Goal: Task Accomplishment & Management: Use online tool/utility

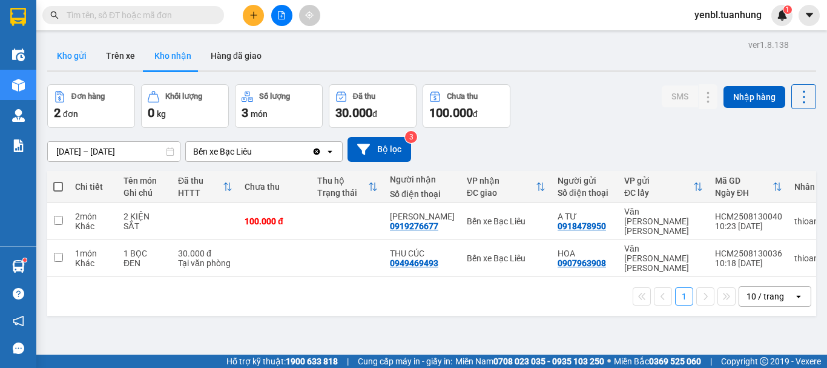
click at [64, 65] on button "Kho gửi" at bounding box center [71, 55] width 49 height 29
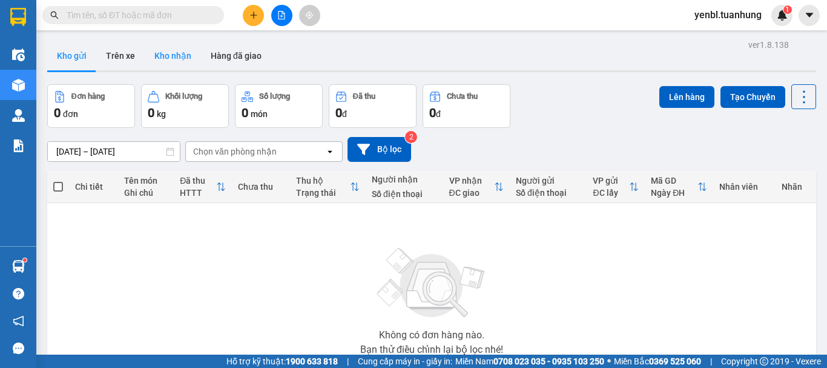
click at [180, 60] on button "Kho nhận" at bounding box center [173, 55] width 56 height 29
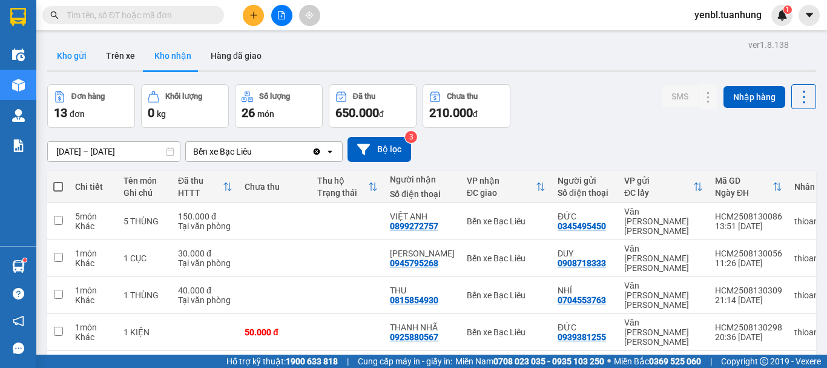
click at [71, 58] on button "Kho gửi" at bounding box center [71, 55] width 49 height 29
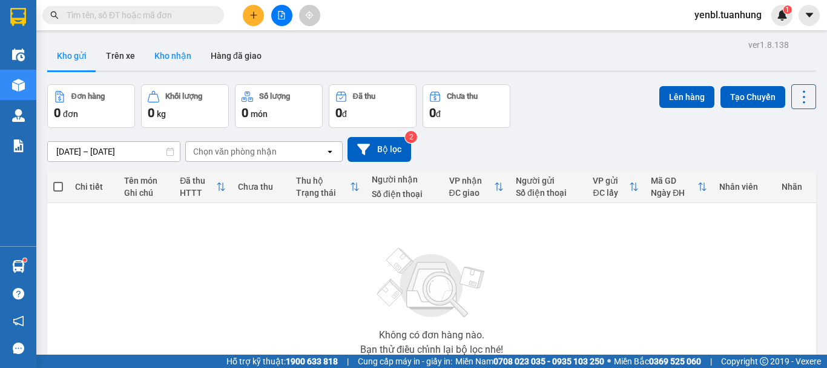
click at [162, 51] on button "Kho nhận" at bounding box center [173, 55] width 56 height 29
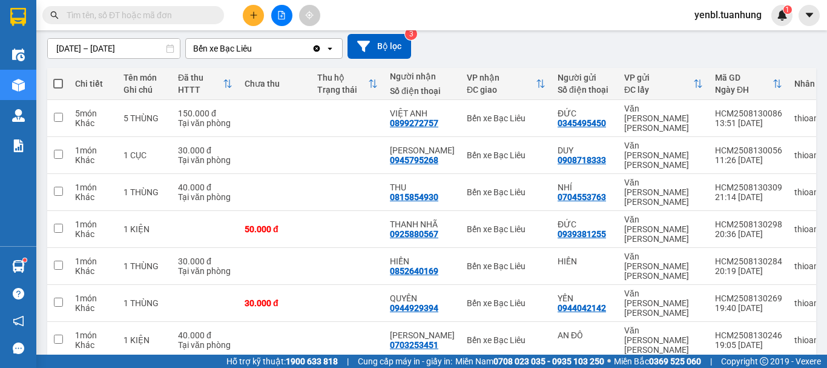
scroll to position [121, 0]
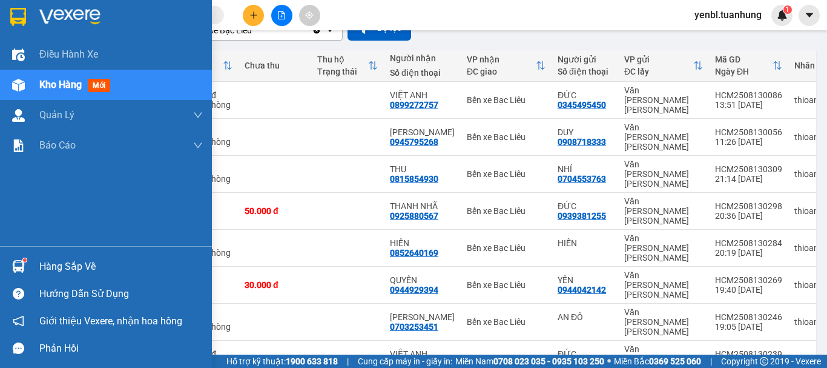
click at [56, 266] on div "Hàng sắp về" at bounding box center [121, 266] width 164 height 18
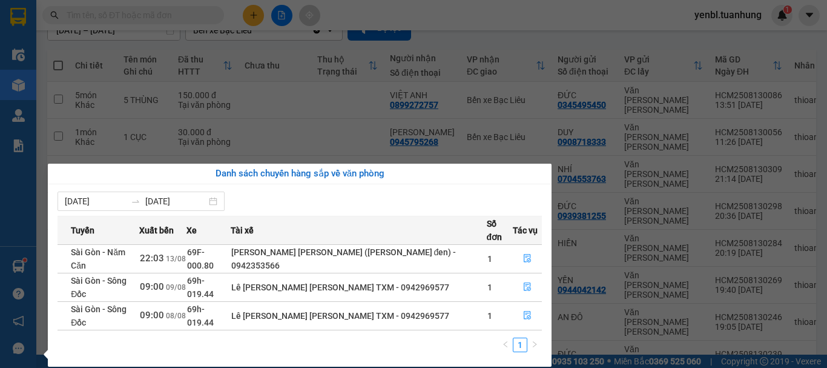
click at [770, 33] on section "Kết quả [PERSON_NAME] ( 0 ) Bộ lọc No Data yenbl.tuanhung 1 Điều [PERSON_NAME] …" at bounding box center [413, 184] width 827 height 368
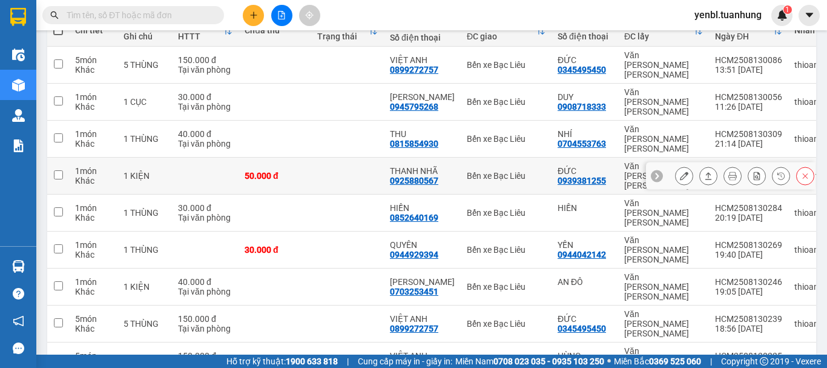
scroll to position [176, 0]
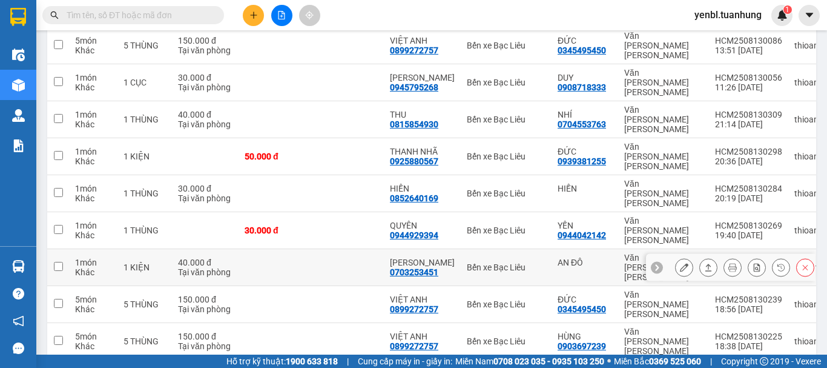
click at [704, 263] on icon at bounding box center [708, 267] width 8 height 8
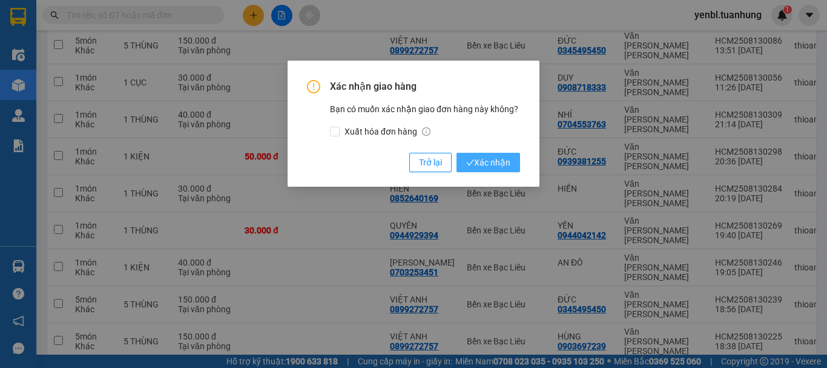
click at [502, 167] on span "Xác nhận" at bounding box center [488, 162] width 44 height 13
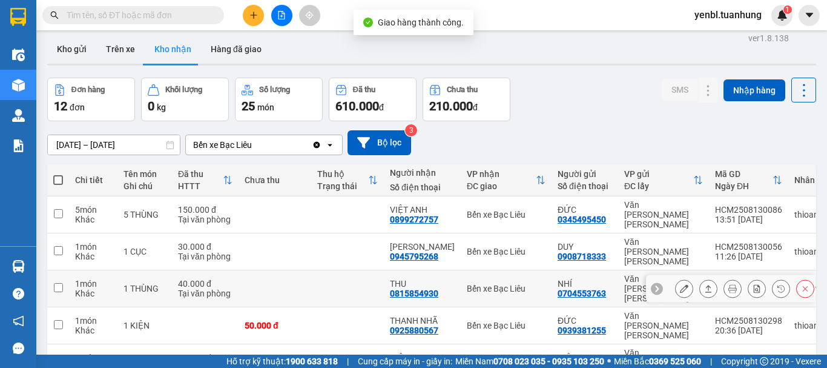
scroll to position [0, 0]
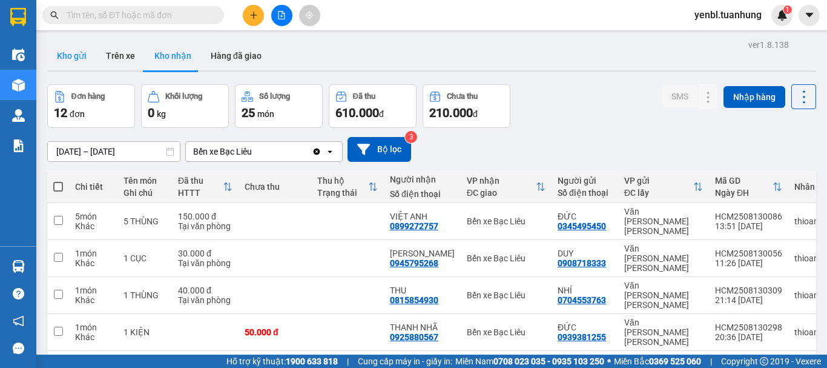
click at [75, 54] on button "Kho gửi" at bounding box center [71, 55] width 49 height 29
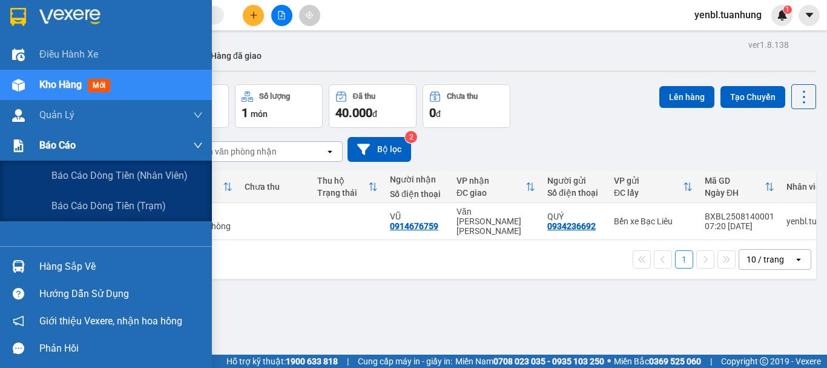
click at [74, 145] on span "Báo cáo" at bounding box center [57, 144] width 36 height 15
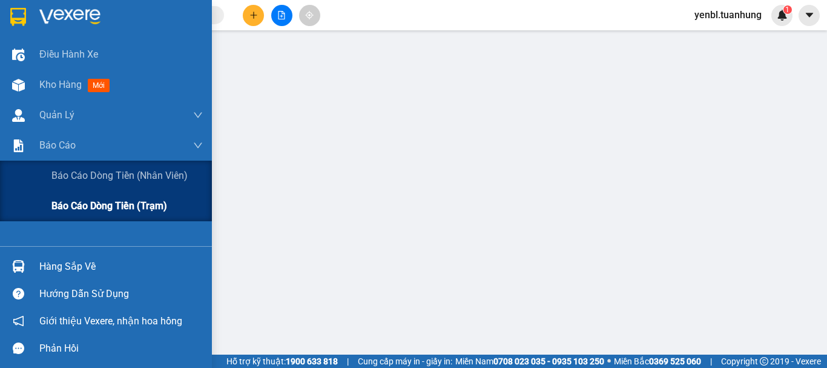
click at [94, 207] on span "Báo cáo dòng tiền (trạm)" at bounding box center [109, 205] width 116 height 15
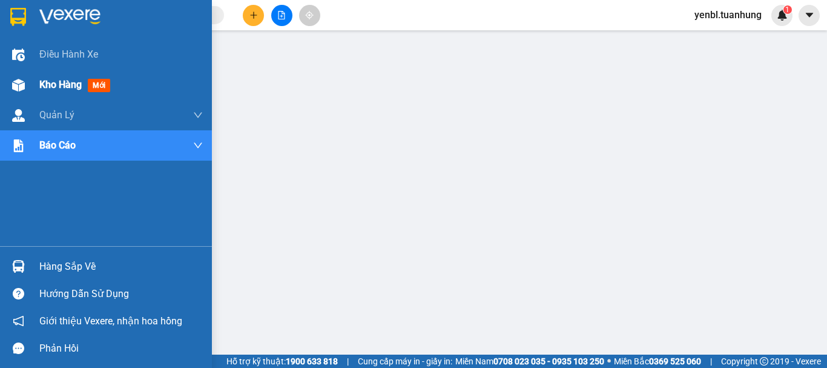
click at [52, 70] on div "Kho hàng mới" at bounding box center [121, 85] width 164 height 30
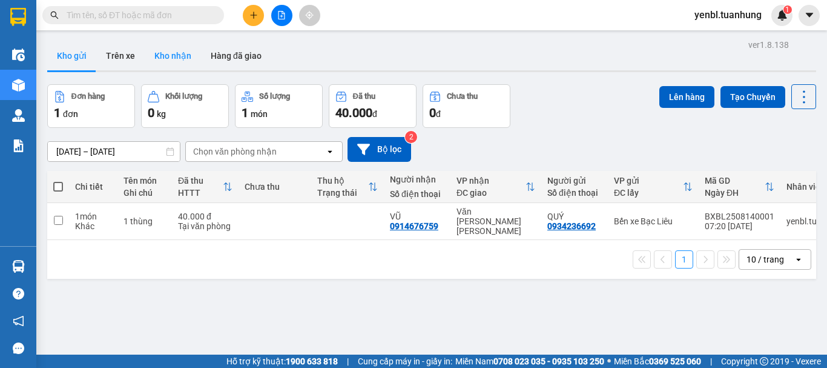
click at [188, 64] on button "Kho nhận" at bounding box center [173, 55] width 56 height 29
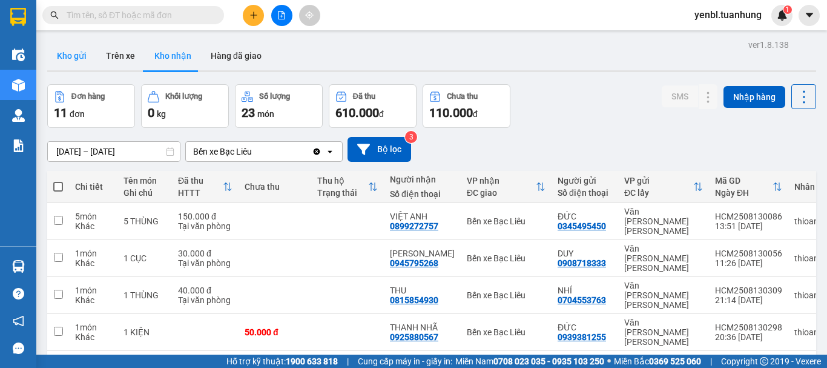
click at [68, 58] on button "Kho gửi" at bounding box center [71, 55] width 49 height 29
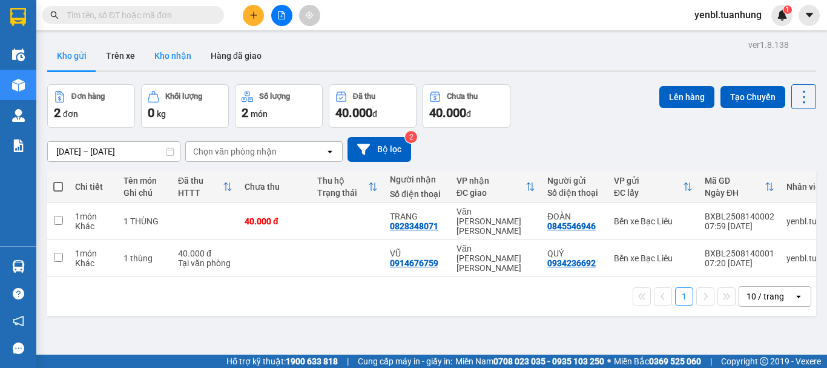
click at [164, 49] on button "Kho nhận" at bounding box center [173, 55] width 56 height 29
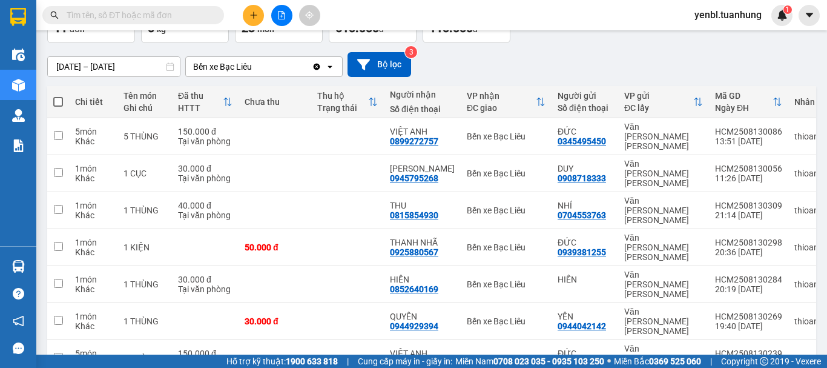
scroll to position [176, 0]
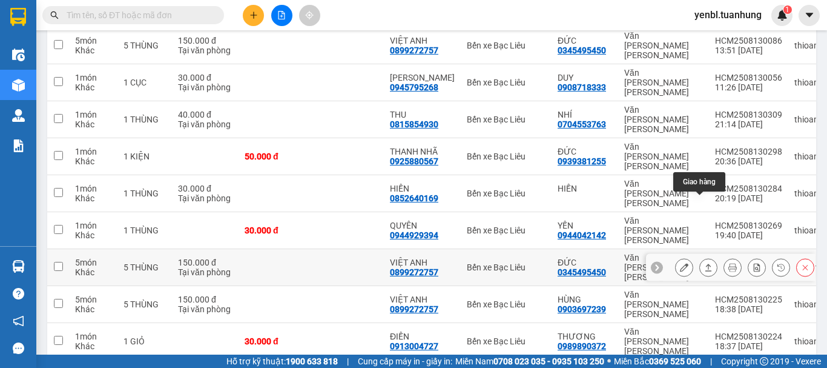
click at [704, 263] on icon at bounding box center [708, 267] width 8 height 8
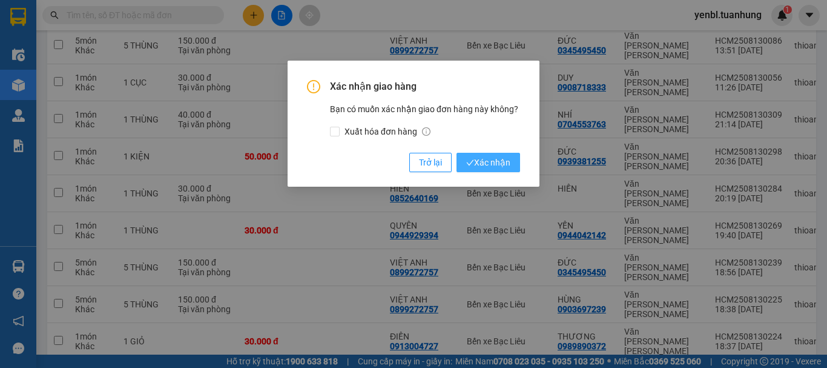
click at [485, 160] on span "Xác nhận" at bounding box center [488, 162] width 44 height 13
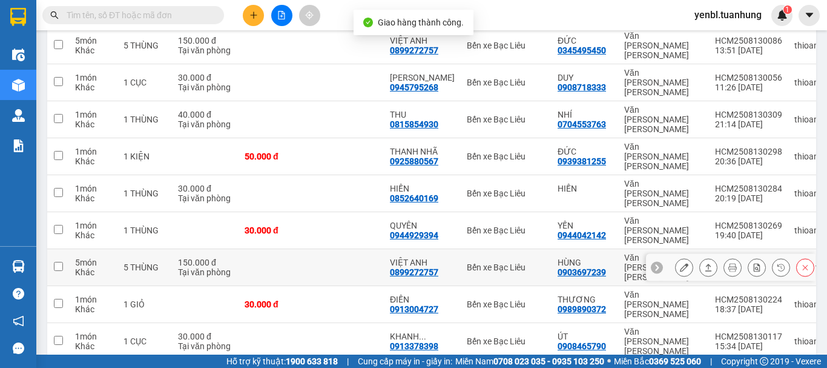
click at [704, 263] on icon at bounding box center [708, 267] width 8 height 8
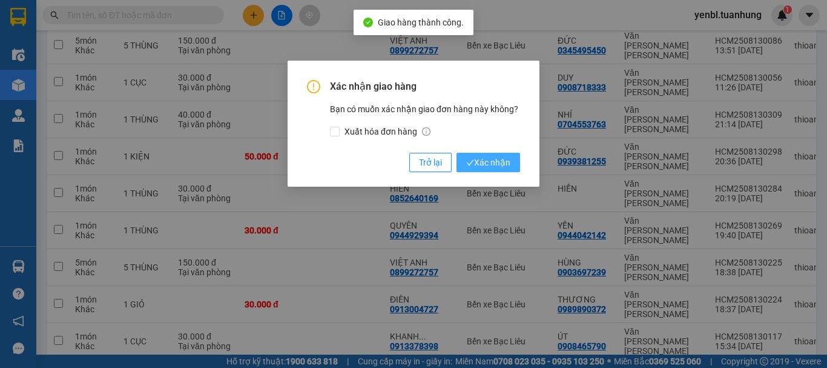
click at [485, 160] on span "Xác nhận" at bounding box center [488, 162] width 44 height 13
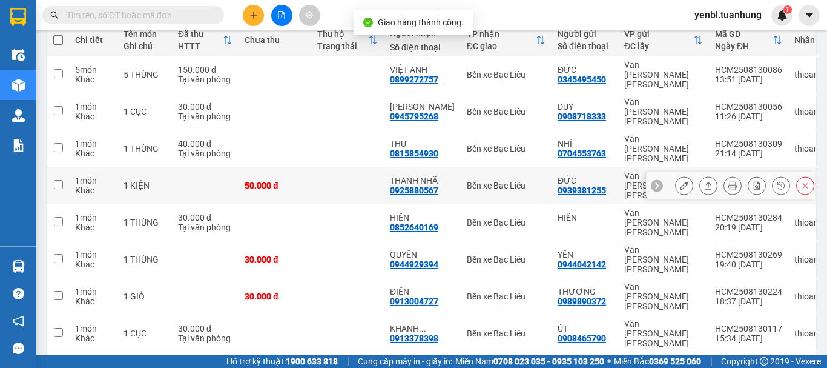
scroll to position [148, 0]
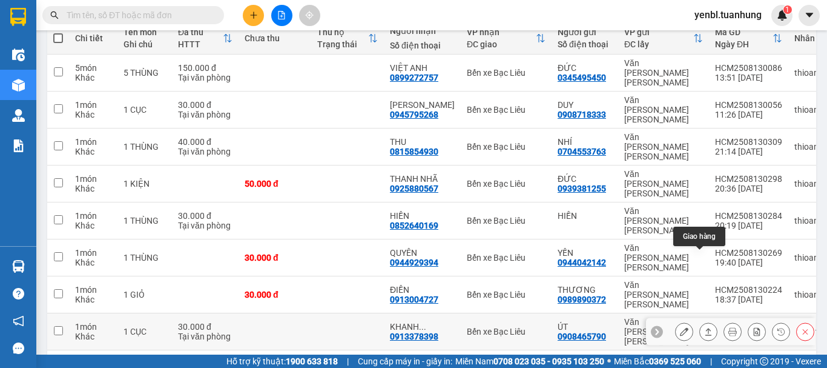
click at [704, 327] on icon at bounding box center [708, 331] width 8 height 8
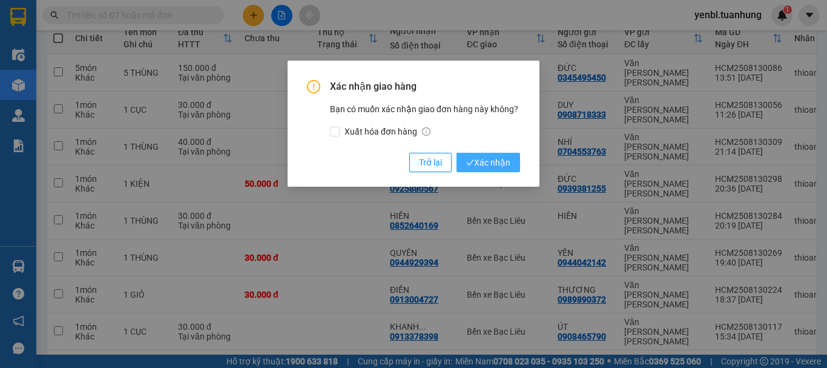
click at [501, 156] on span "Xác nhận" at bounding box center [488, 162] width 44 height 13
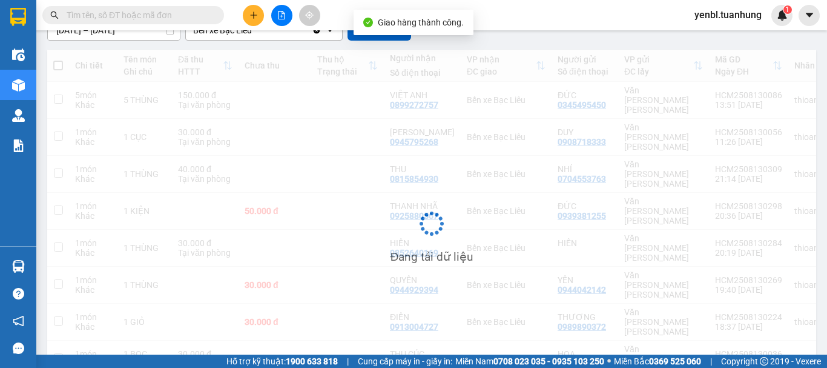
scroll to position [121, 0]
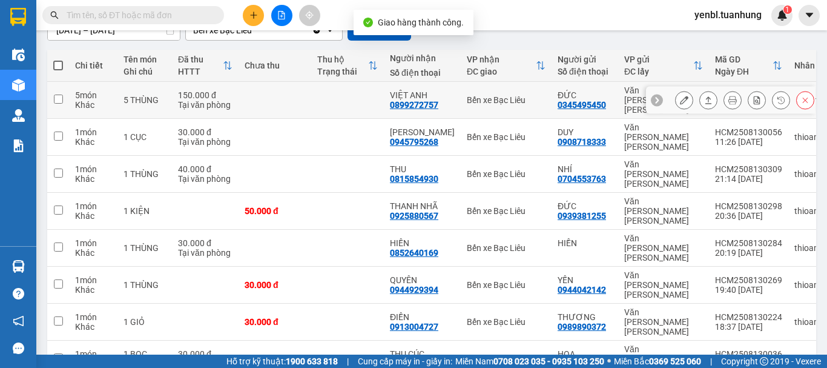
click at [704, 96] on icon at bounding box center [708, 100] width 8 height 8
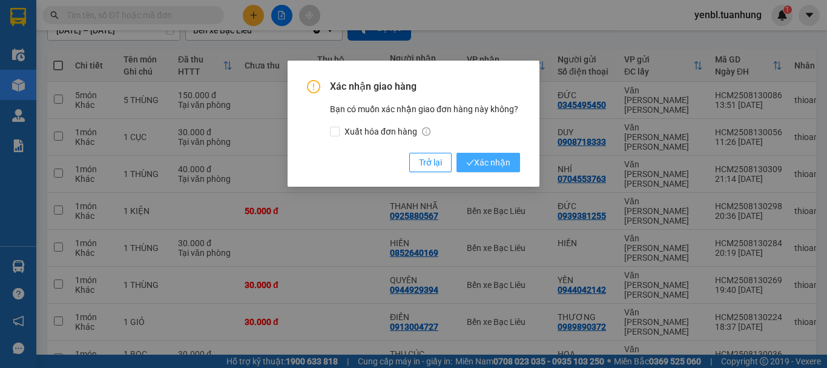
click at [471, 160] on icon "check" at bounding box center [470, 163] width 8 height 8
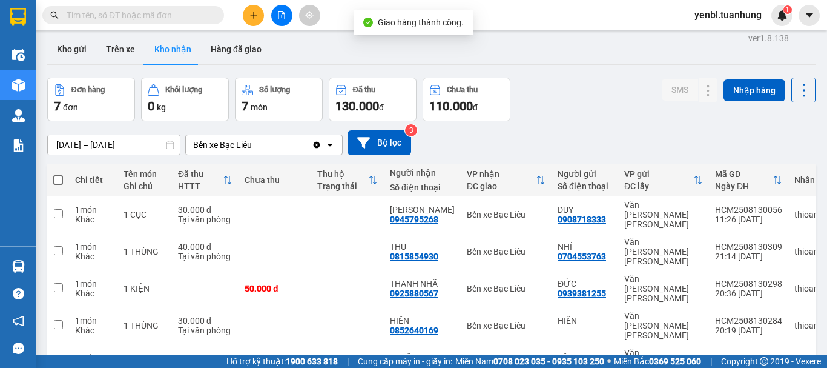
scroll to position [0, 0]
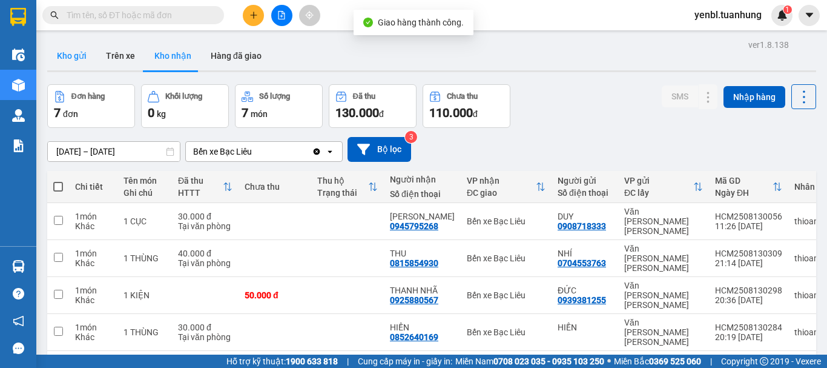
click at [96, 54] on button "Trên xe" at bounding box center [120, 55] width 48 height 29
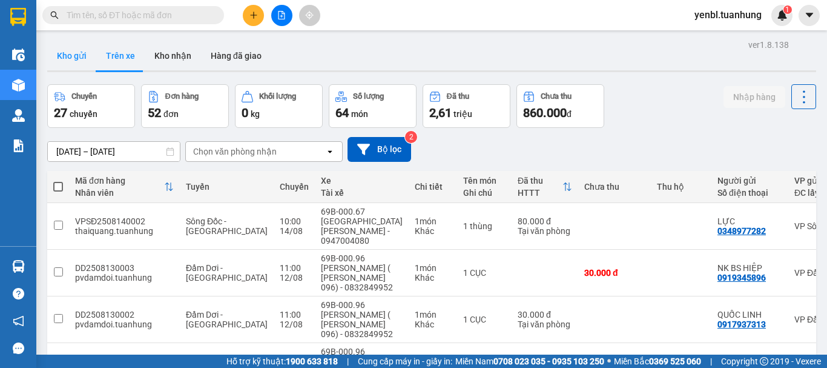
click at [84, 61] on button "Kho gửi" at bounding box center [71, 55] width 49 height 29
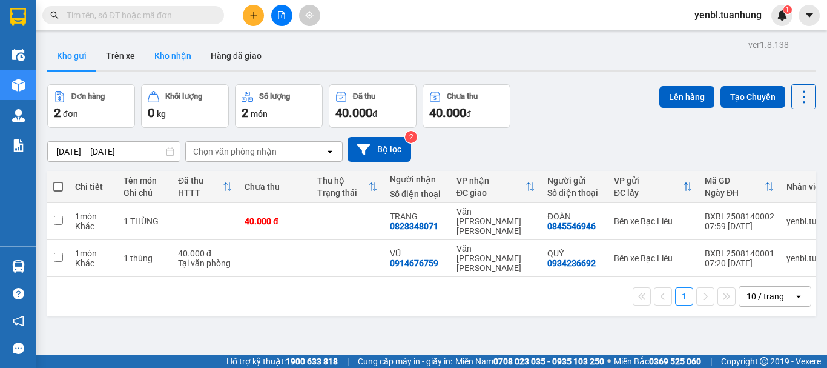
click at [180, 60] on button "Kho nhận" at bounding box center [173, 55] width 56 height 29
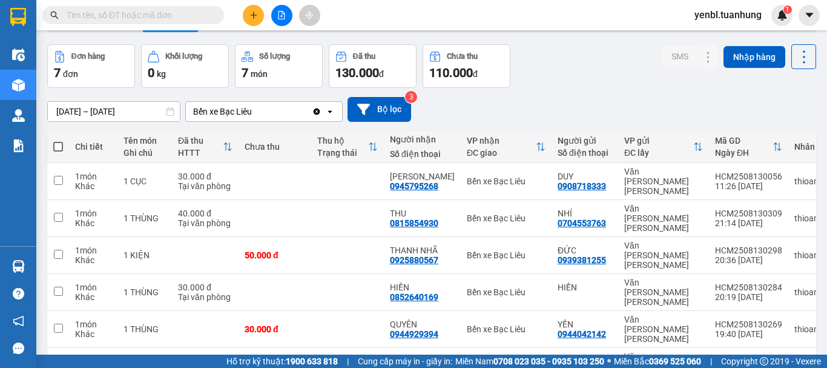
scroll to position [61, 0]
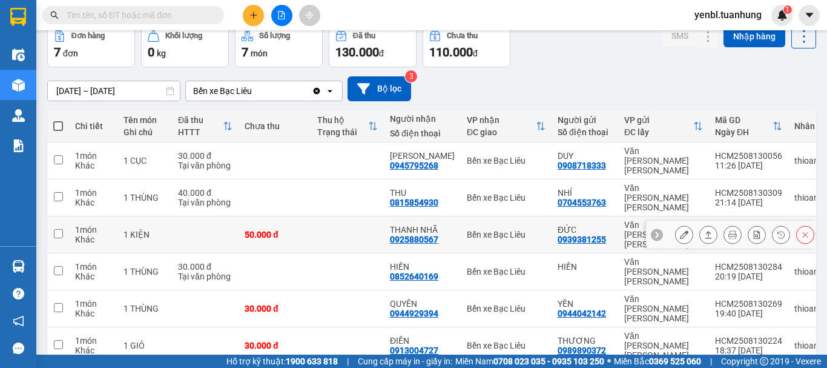
click at [704, 230] on icon at bounding box center [708, 234] width 8 height 8
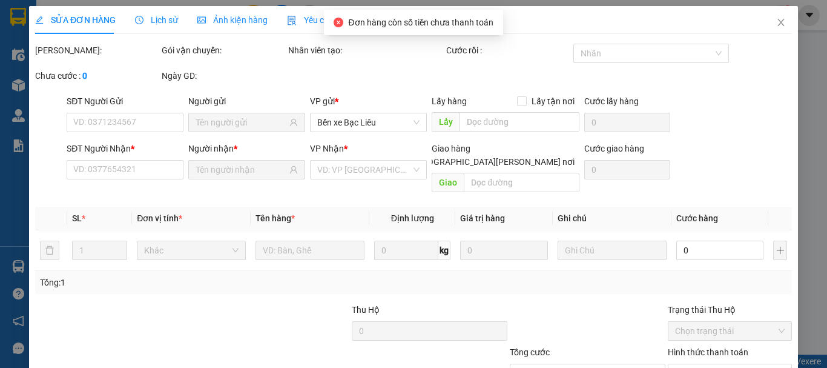
type input "0939381255"
type input "ĐỨC"
type input "0925880567"
type input "THANH NHÃ"
type input "50.000"
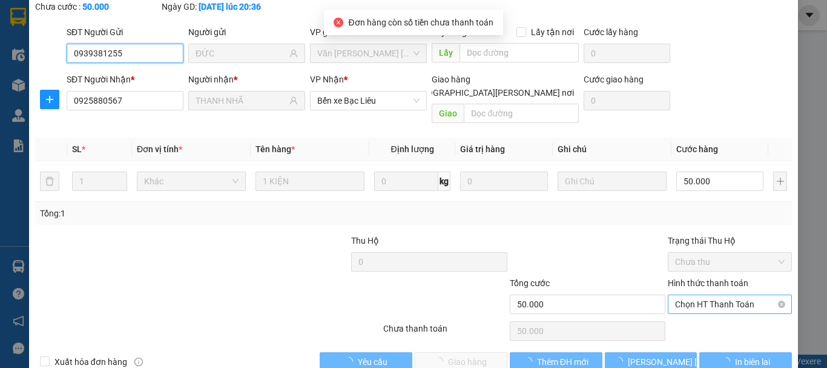
scroll to position [83, 0]
click at [700, 294] on span "Chọn HT Thanh Toán" at bounding box center [730, 303] width 110 height 18
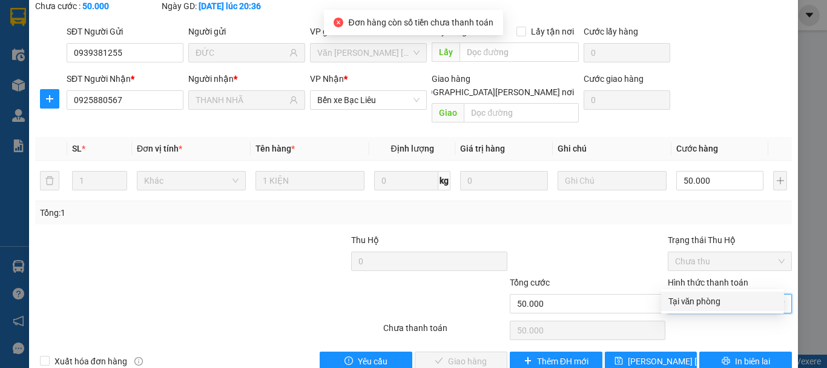
click at [695, 302] on div "Tại văn phòng" at bounding box center [723, 300] width 108 height 13
type input "0"
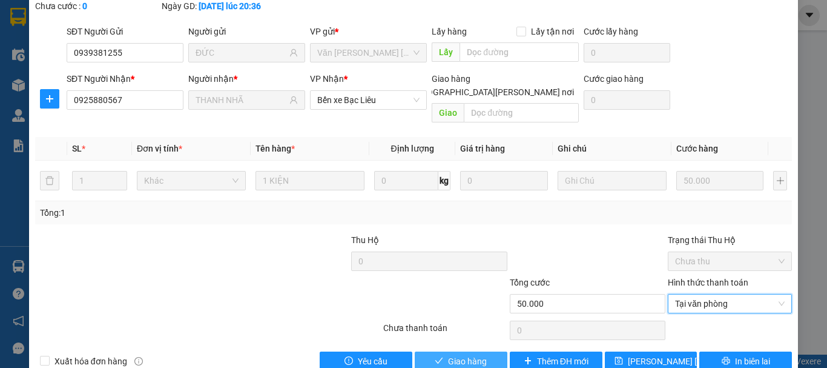
click at [481, 354] on span "Giao hàng" at bounding box center [467, 360] width 39 height 13
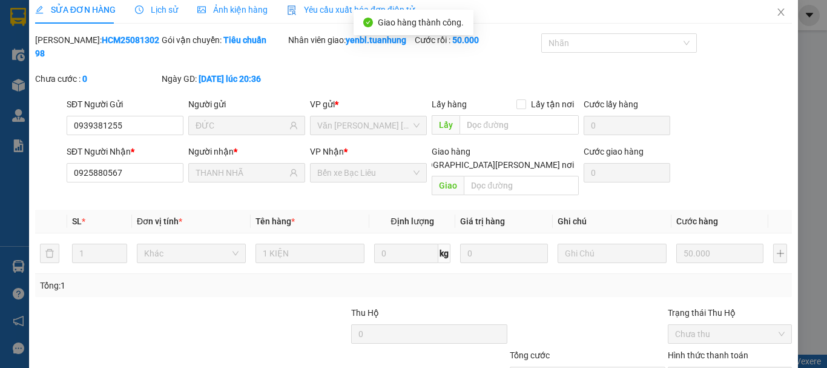
scroll to position [0, 0]
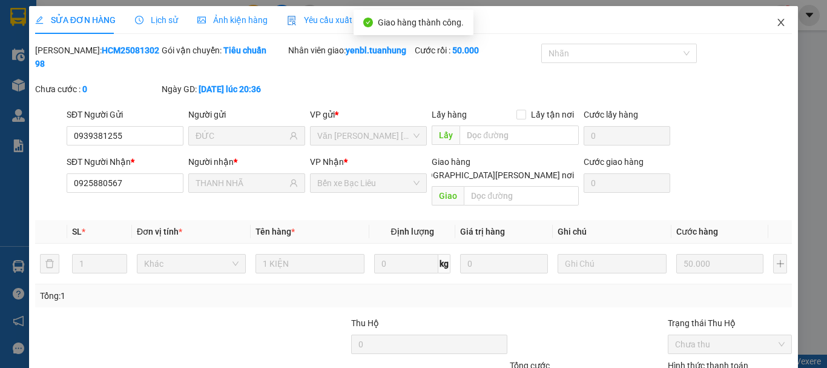
click at [775, 28] on span "Close" at bounding box center [781, 23] width 34 height 34
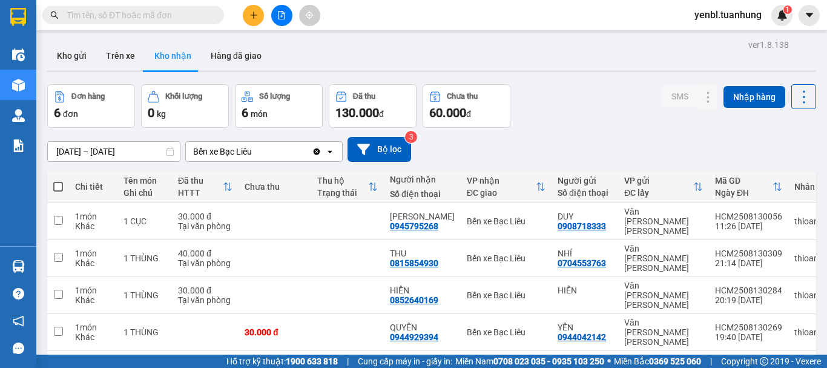
scroll to position [61, 0]
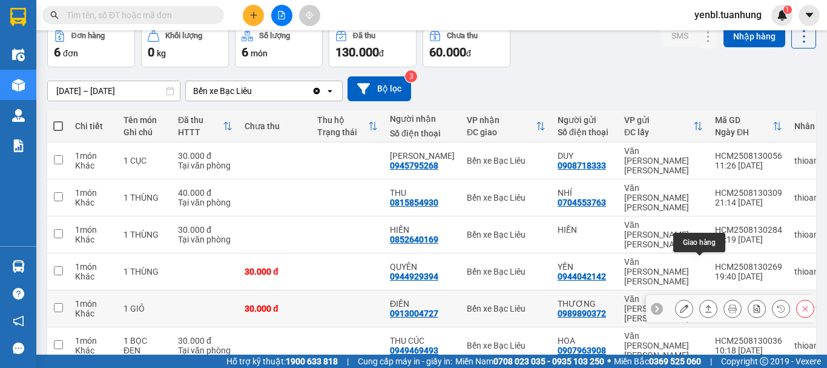
click at [704, 304] on icon at bounding box center [708, 308] width 8 height 8
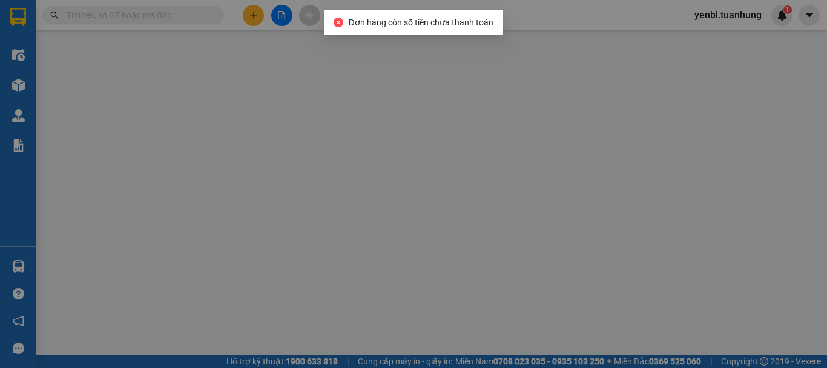
type input "0989890372"
type input "THƯƠNG"
type input "0913004727"
type input "ĐIỀN"
type input "30.000"
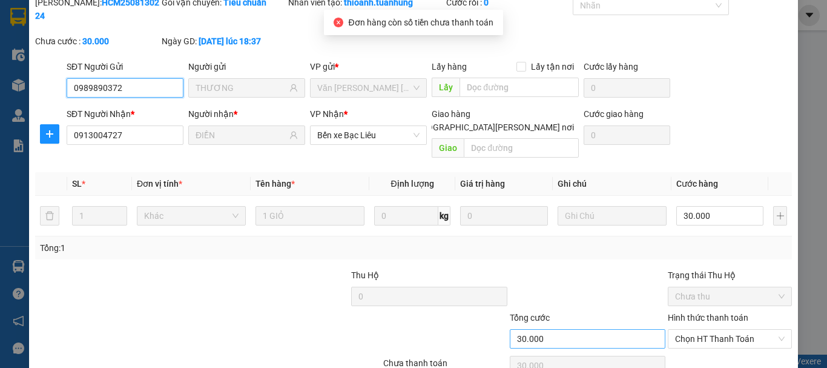
scroll to position [83, 0]
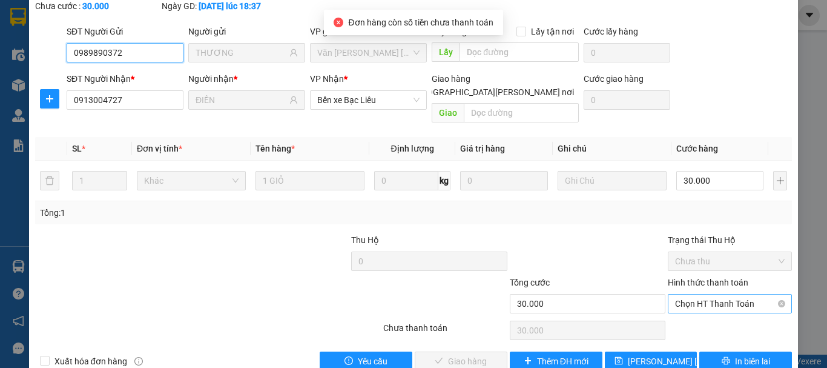
click at [675, 294] on span "Chọn HT Thanh Toán" at bounding box center [730, 303] width 110 height 18
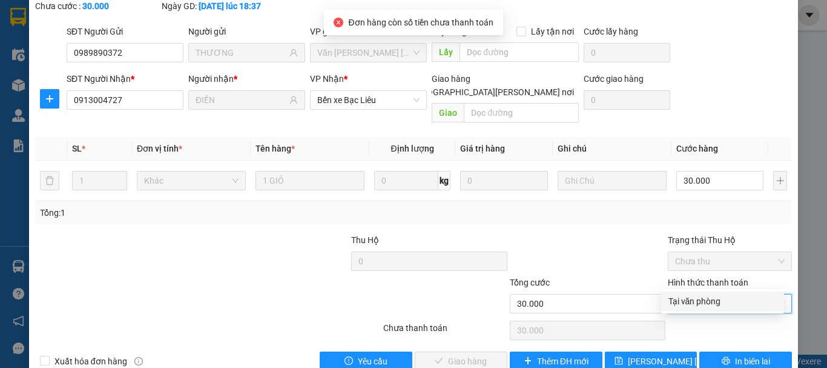
drag, startPoint x: 693, startPoint y: 300, endPoint x: 560, endPoint y: 302, distance: 133.2
click at [693, 301] on div "Tại văn phòng" at bounding box center [723, 300] width 108 height 13
type input "0"
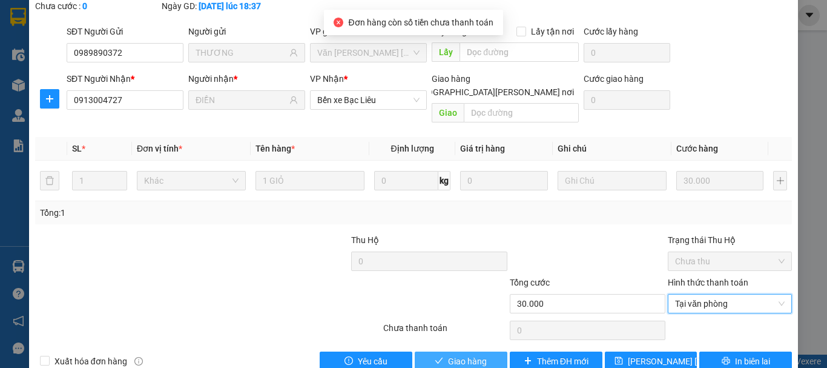
click at [435, 356] on icon "check" at bounding box center [439, 360] width 8 height 8
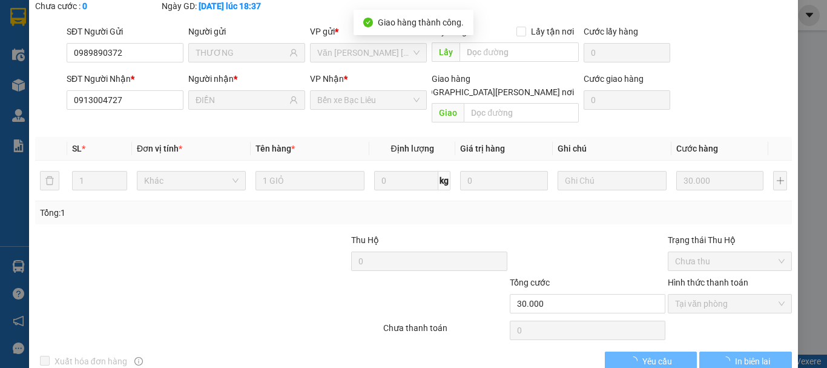
scroll to position [0, 0]
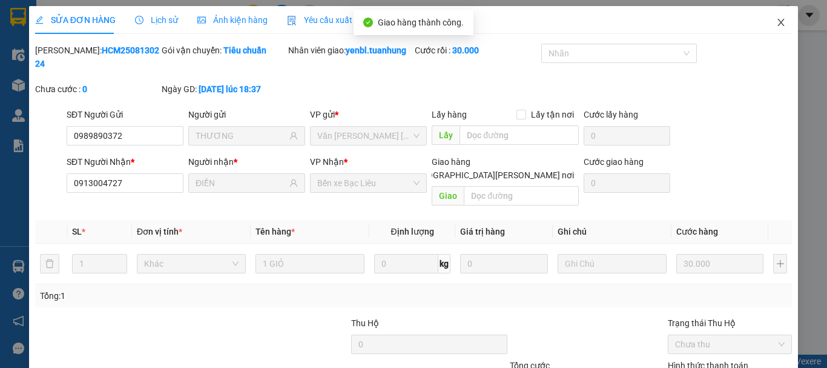
click at [776, 31] on span "Close" at bounding box center [781, 23] width 34 height 34
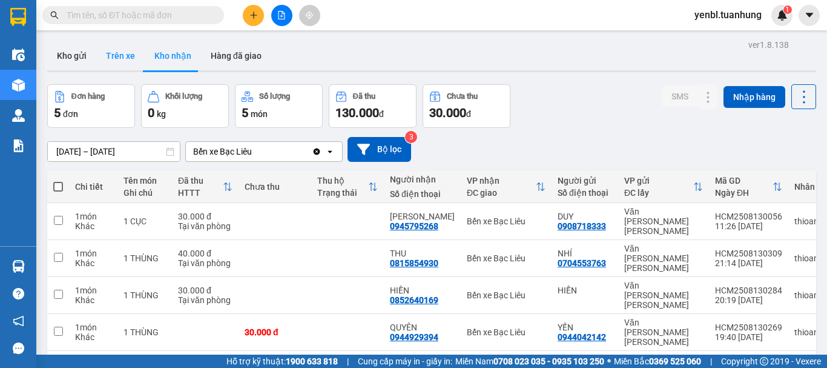
drag, startPoint x: 81, startPoint y: 63, endPoint x: 102, endPoint y: 64, distance: 21.2
click at [80, 63] on button "Kho gửi" at bounding box center [71, 55] width 49 height 29
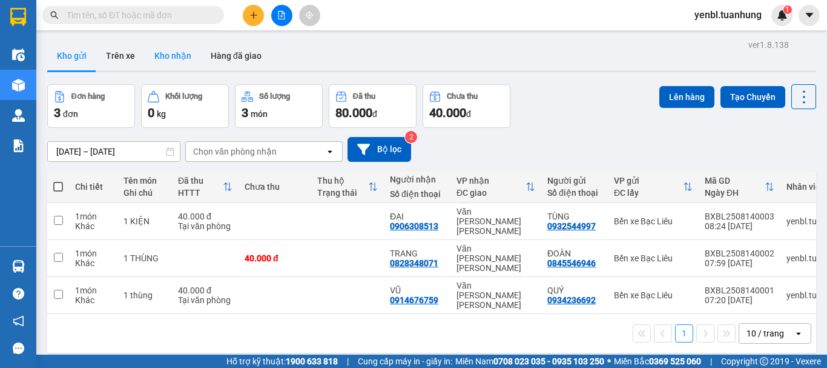
click at [156, 42] on button "Kho nhận" at bounding box center [173, 55] width 56 height 29
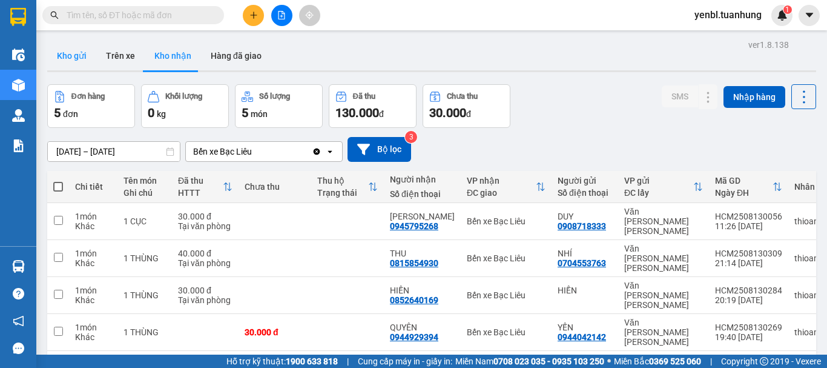
click at [79, 62] on button "Kho gửi" at bounding box center [71, 55] width 49 height 29
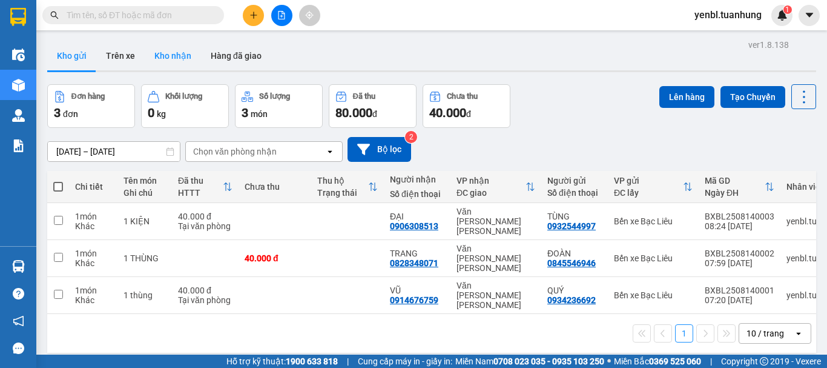
click at [162, 47] on button "Kho nhận" at bounding box center [173, 55] width 56 height 29
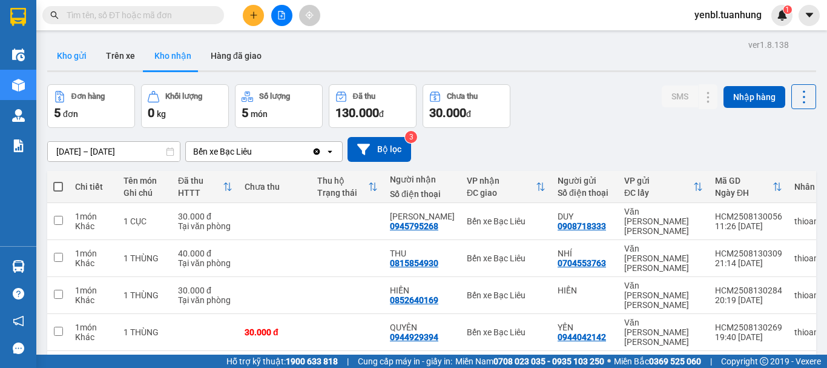
click at [87, 55] on button "Kho gửi" at bounding box center [71, 55] width 49 height 29
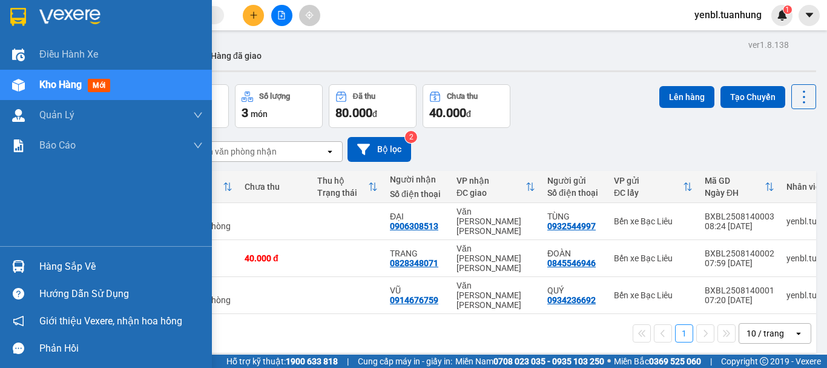
click at [81, 254] on div "Hàng sắp về" at bounding box center [106, 266] width 212 height 27
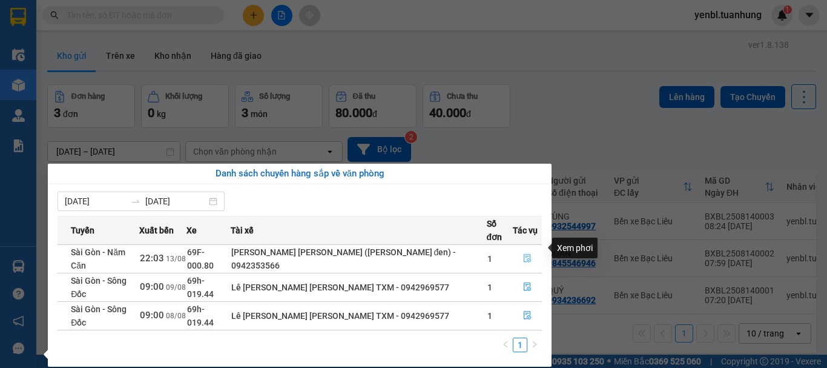
click at [533, 249] on button "button" at bounding box center [528, 258] width 28 height 19
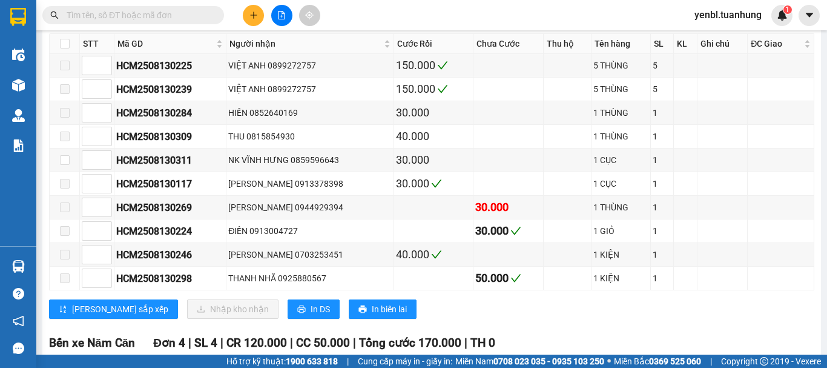
scroll to position [5231, 0]
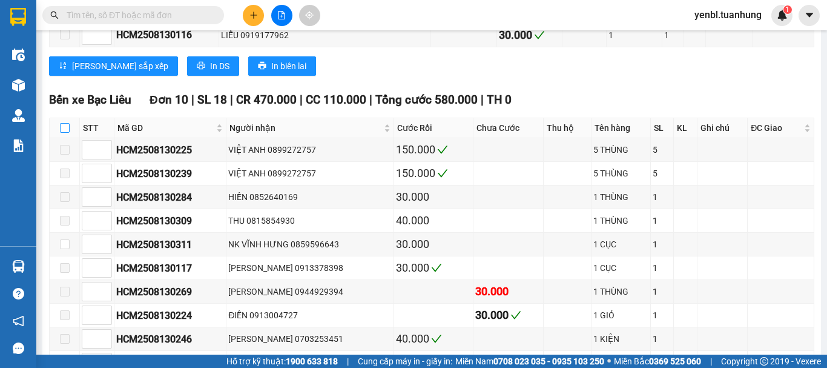
click at [67, 123] on input "checkbox" at bounding box center [65, 128] width 10 height 10
checkbox input "true"
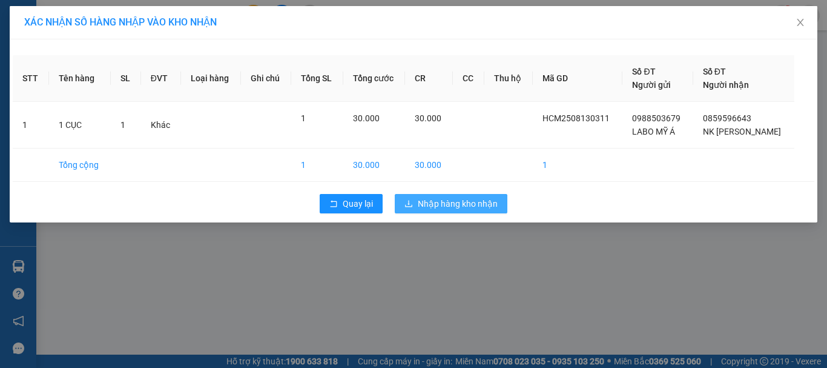
click at [426, 207] on span "Nhập hàng kho nhận" at bounding box center [458, 203] width 80 height 13
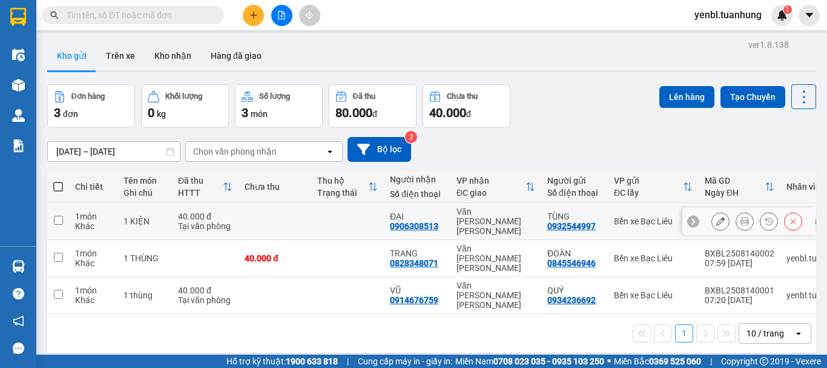
click at [369, 217] on td at bounding box center [347, 221] width 73 height 37
checkbox input "true"
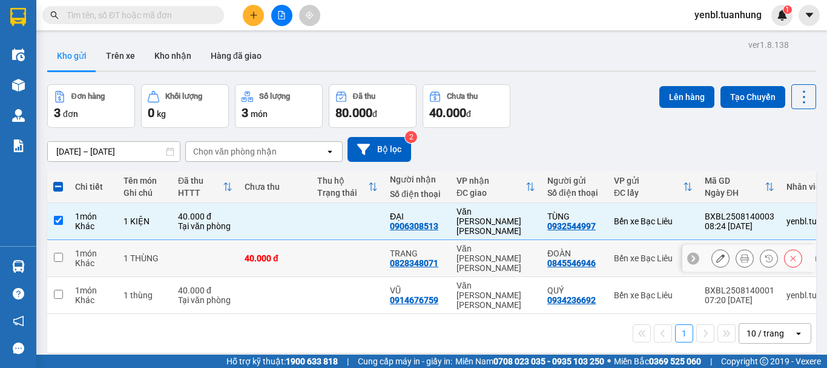
click at [368, 242] on td at bounding box center [347, 258] width 73 height 37
checkbox input "true"
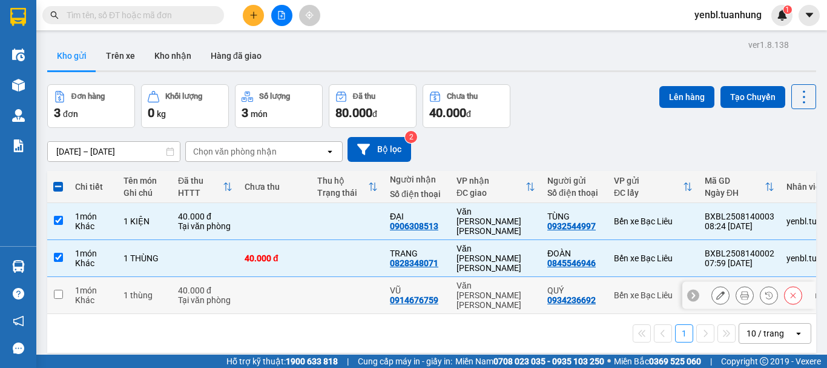
click at [368, 277] on td at bounding box center [347, 295] width 73 height 37
checkbox input "true"
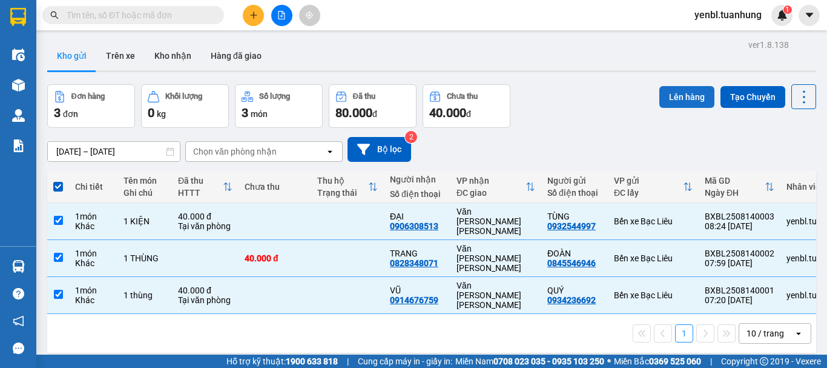
click at [675, 99] on button "Lên hàng" at bounding box center [687, 97] width 55 height 22
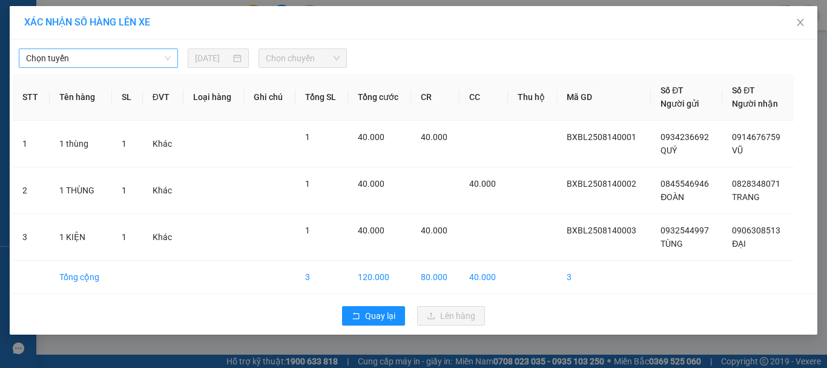
click at [60, 61] on span "Chọn tuyến" at bounding box center [98, 58] width 145 height 18
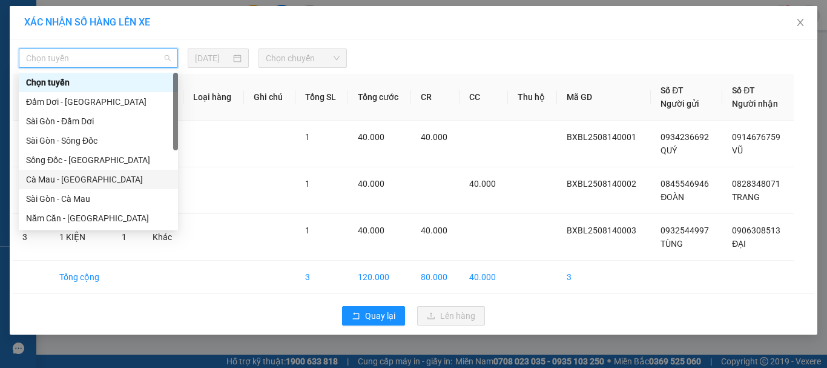
click at [94, 180] on div "Cà Mau - [GEOGRAPHIC_DATA]" at bounding box center [98, 179] width 145 height 13
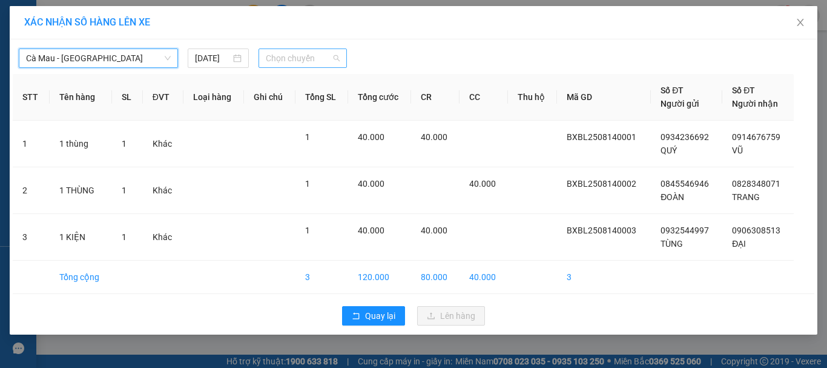
click at [296, 58] on span "Chọn chuyến" at bounding box center [303, 58] width 74 height 18
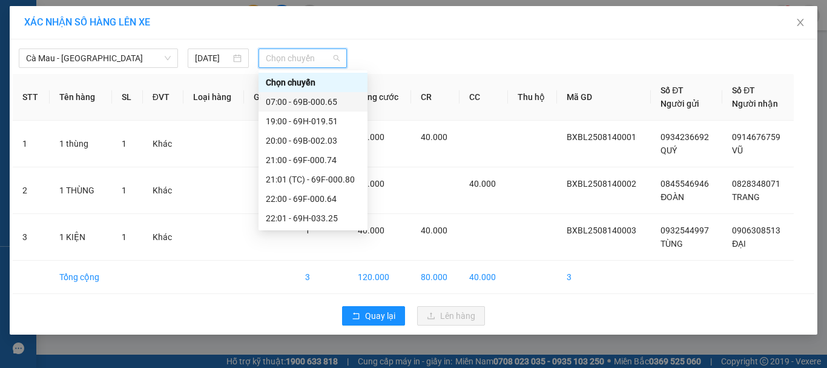
click at [332, 99] on div "07:00 - 69B-000.65" at bounding box center [313, 101] width 94 height 13
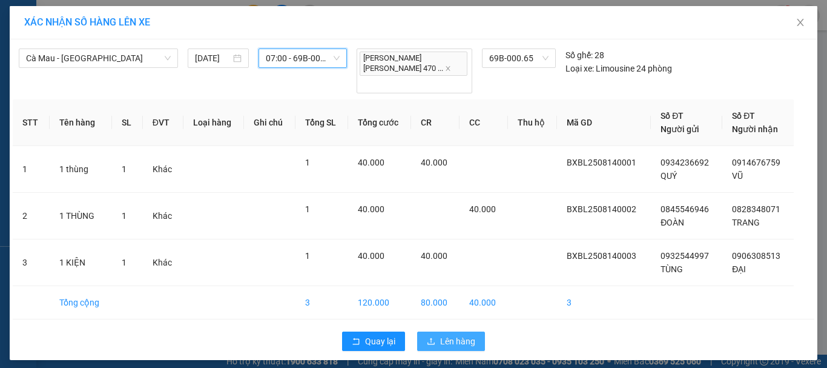
click at [444, 334] on span "Lên hàng" at bounding box center [457, 340] width 35 height 13
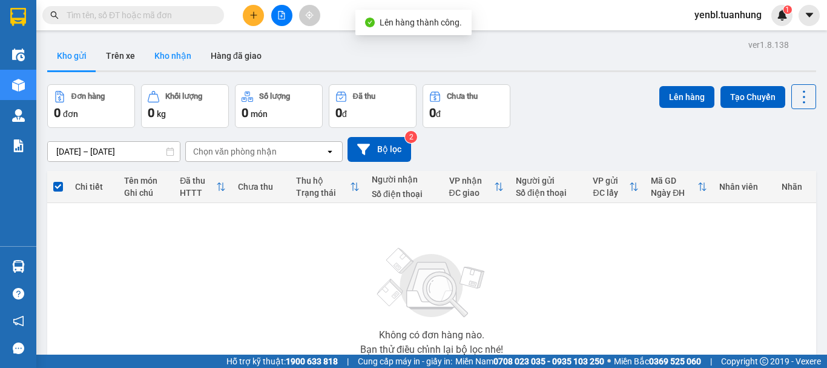
click at [179, 59] on button "Kho nhận" at bounding box center [173, 55] width 56 height 29
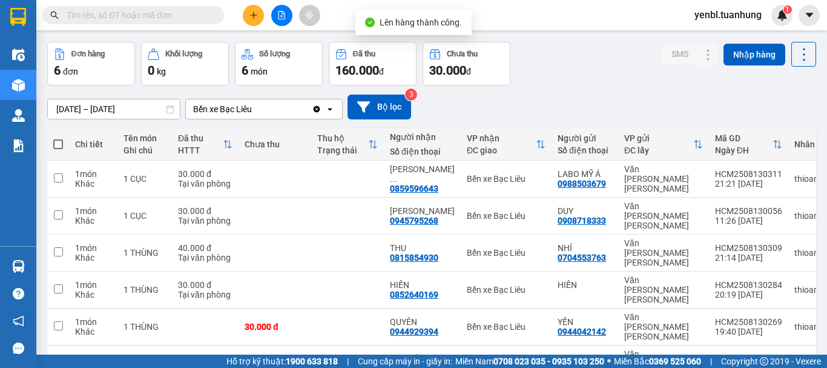
scroll to position [61, 0]
